Goal: Transaction & Acquisition: Purchase product/service

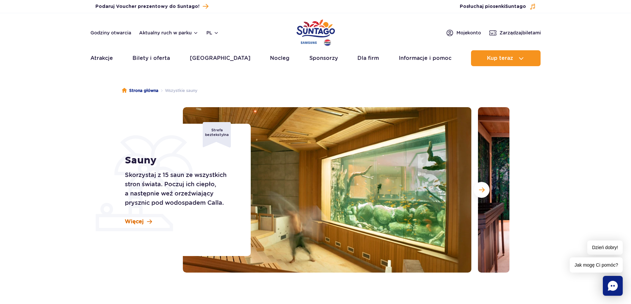
click at [140, 223] on span "Więcej" at bounding box center [134, 221] width 19 height 7
click at [140, 222] on span "Więcej" at bounding box center [134, 221] width 19 height 7
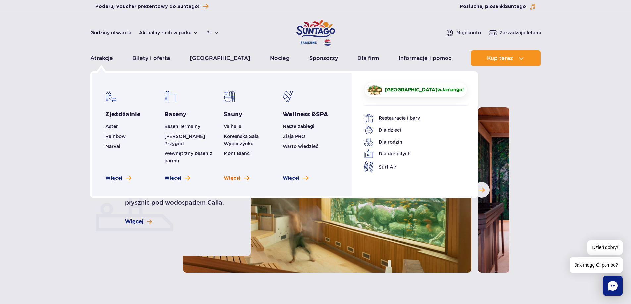
click at [233, 175] on span "Więcej" at bounding box center [232, 178] width 17 height 7
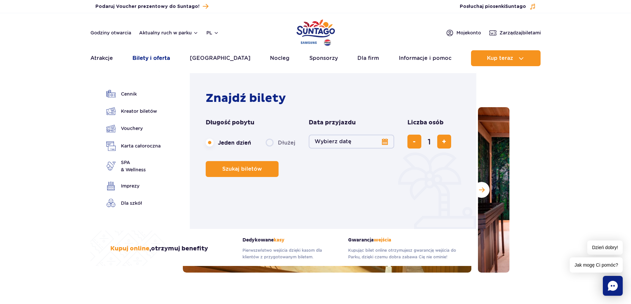
click at [160, 60] on link "Bilety i oferta" at bounding box center [150, 58] width 37 height 16
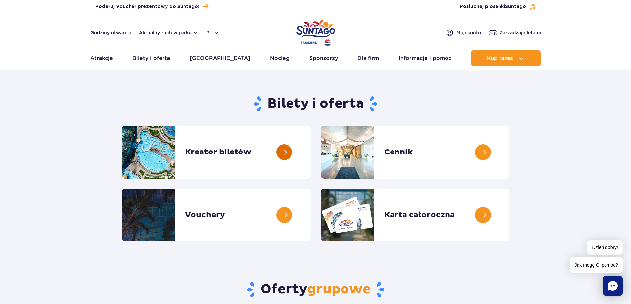
click at [311, 164] on link at bounding box center [311, 152] width 0 height 53
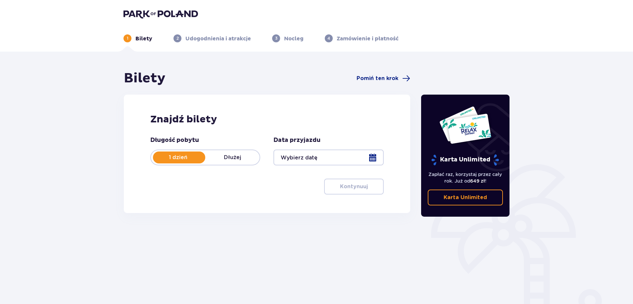
click at [340, 155] on div at bounding box center [329, 158] width 110 height 16
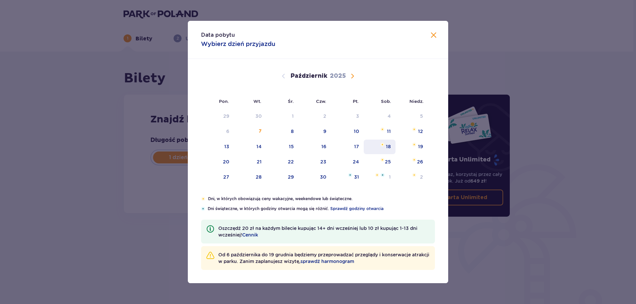
click at [379, 149] on div "18" at bounding box center [380, 147] width 32 height 15
type input "18.10.25"
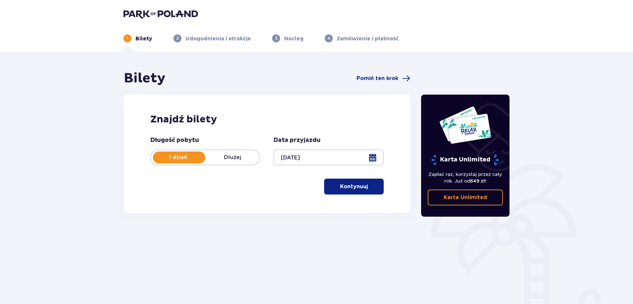
click at [366, 184] on span "button" at bounding box center [369, 187] width 8 height 8
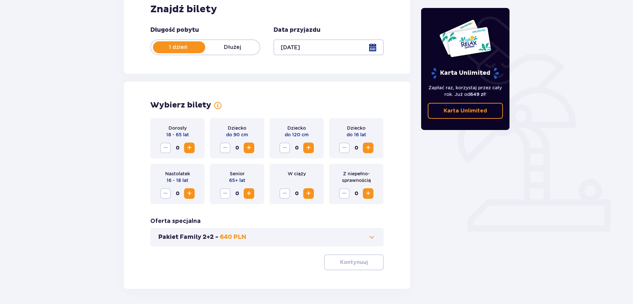
scroll to position [135, 0]
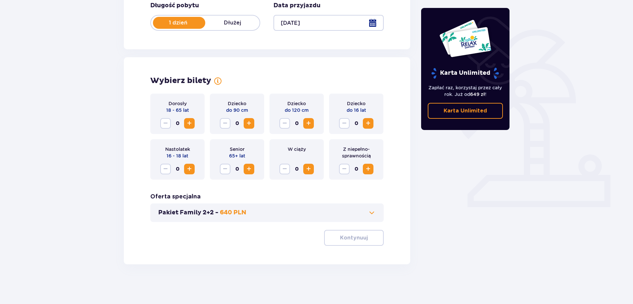
click at [191, 126] on span "Zwiększ" at bounding box center [189, 124] width 8 height 8
click at [375, 239] on button "Kontynuuj" at bounding box center [354, 238] width 60 height 16
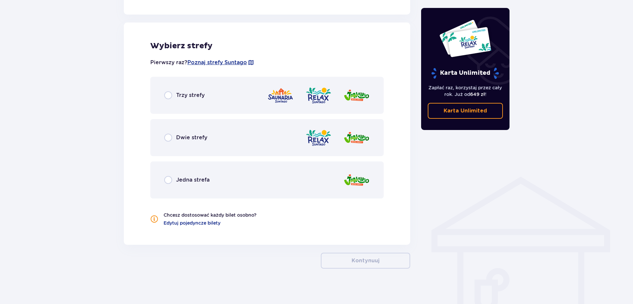
scroll to position [365, 0]
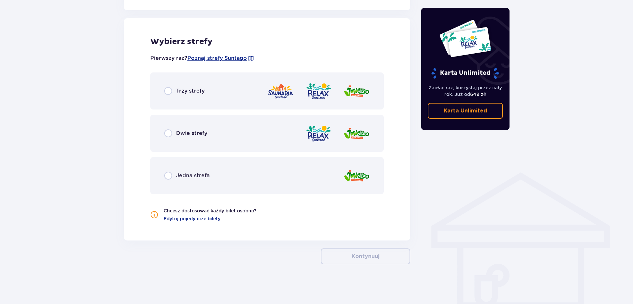
click at [182, 91] on span "Trzy strefy" at bounding box center [190, 90] width 28 height 7
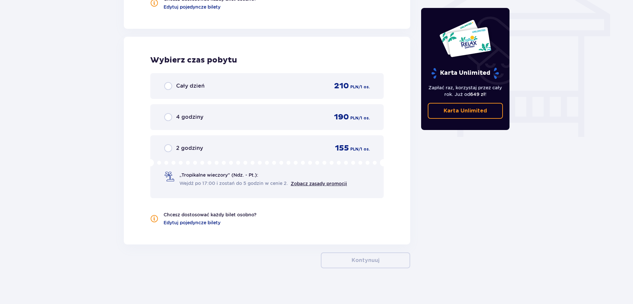
scroll to position [581, 0]
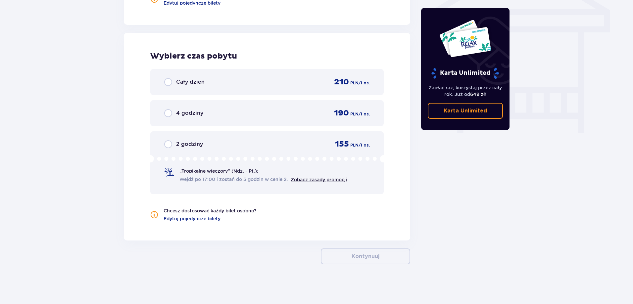
click at [182, 91] on div "Cały dzień 210 PLN / 1 os." at bounding box center [266, 82] width 233 height 26
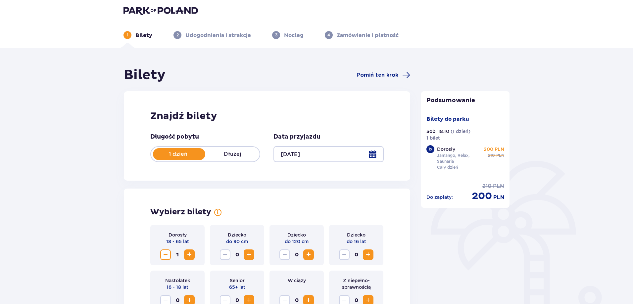
scroll to position [0, 0]
